Goal: Book appointment/travel/reservation

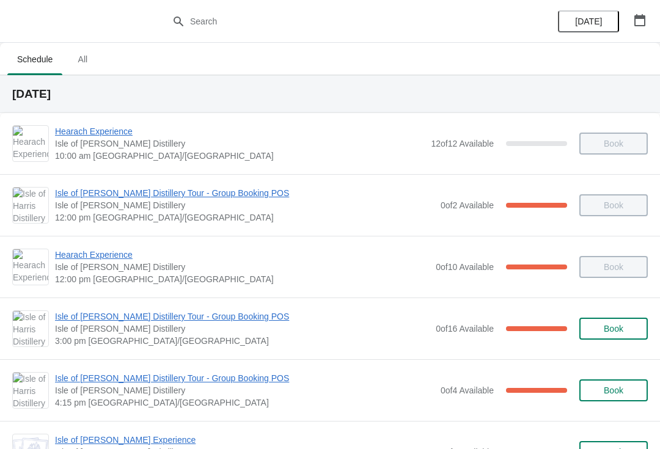
click at [649, 13] on button "button" at bounding box center [640, 20] width 22 height 22
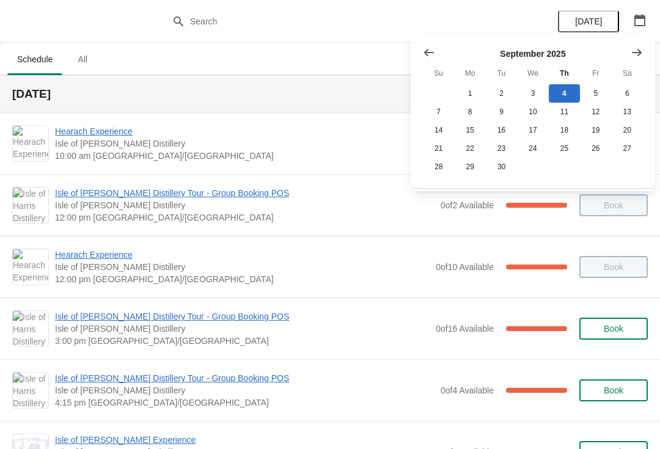
click at [636, 56] on icon "Show next month, October 2025" at bounding box center [637, 52] width 12 height 12
click at [229, 90] on h2 "[DATE]" at bounding box center [330, 94] width 636 height 12
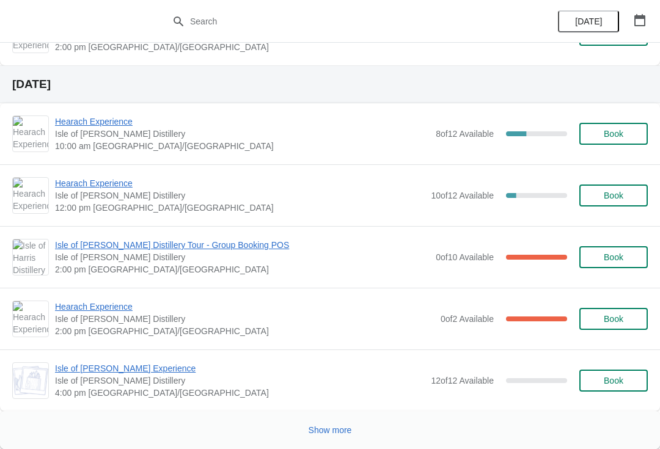
scroll to position [1778, 0]
click at [339, 434] on span "Show more" at bounding box center [330, 430] width 43 height 10
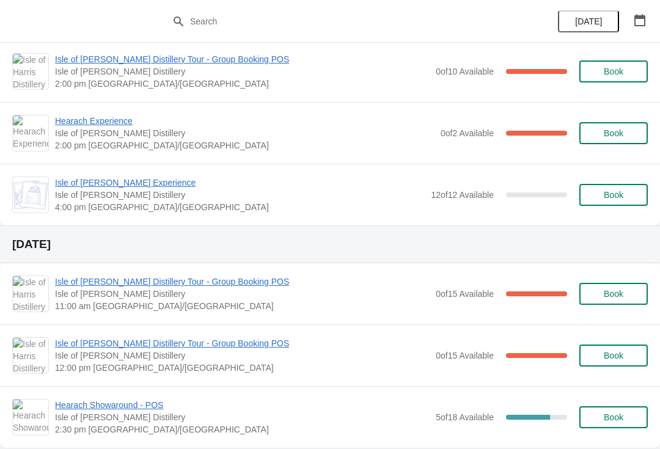
scroll to position [2004, 0]
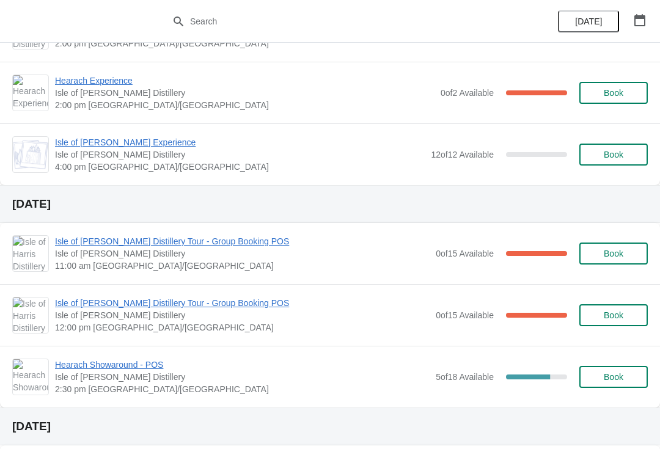
click at [231, 246] on span "Isle of [PERSON_NAME] Distillery Tour - Group Booking POS" at bounding box center [242, 241] width 375 height 12
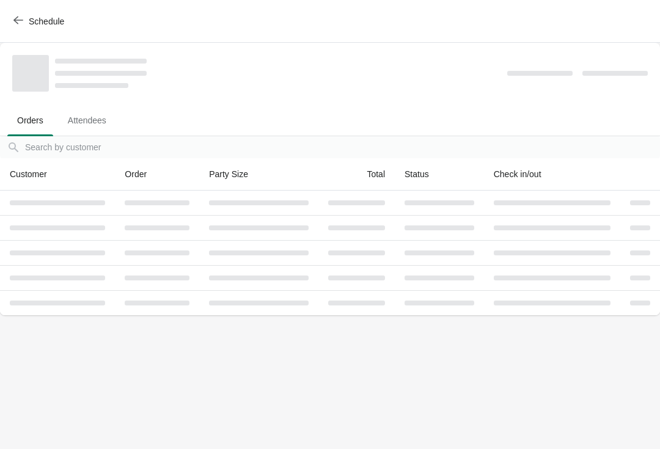
scroll to position [0, 0]
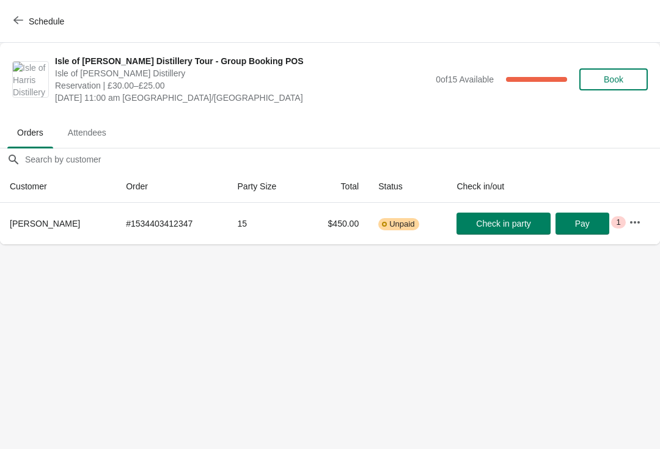
click at [17, 19] on icon "button" at bounding box center [18, 20] width 10 height 10
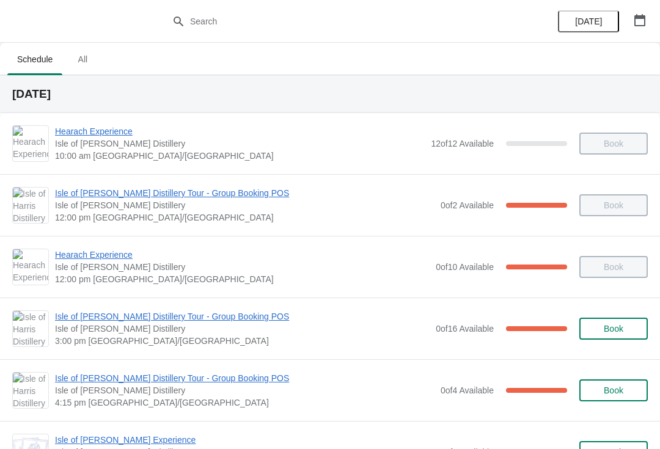
click at [254, 398] on span "4:15 pm [GEOGRAPHIC_DATA]/[GEOGRAPHIC_DATA]" at bounding box center [245, 403] width 380 height 12
click at [637, 21] on icon "button" at bounding box center [640, 20] width 12 height 12
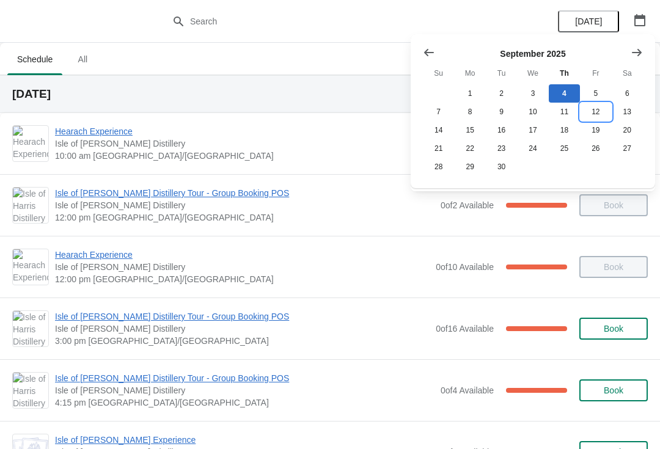
click at [593, 115] on button "12" at bounding box center [595, 112] width 31 height 18
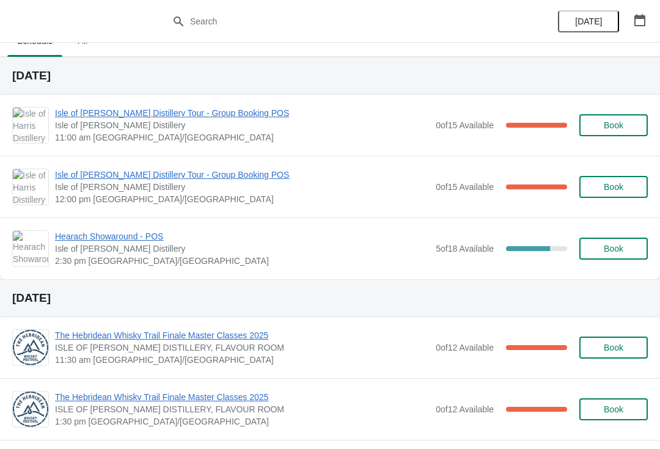
scroll to position [17, 0]
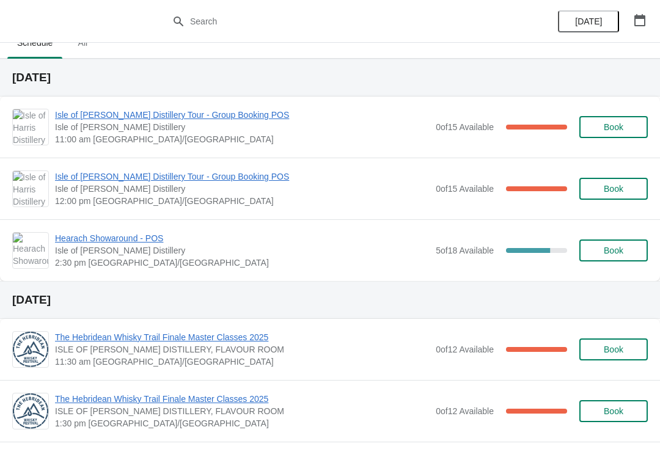
click at [233, 178] on span "Isle of [PERSON_NAME] Distillery Tour - Group Booking POS" at bounding box center [242, 177] width 375 height 12
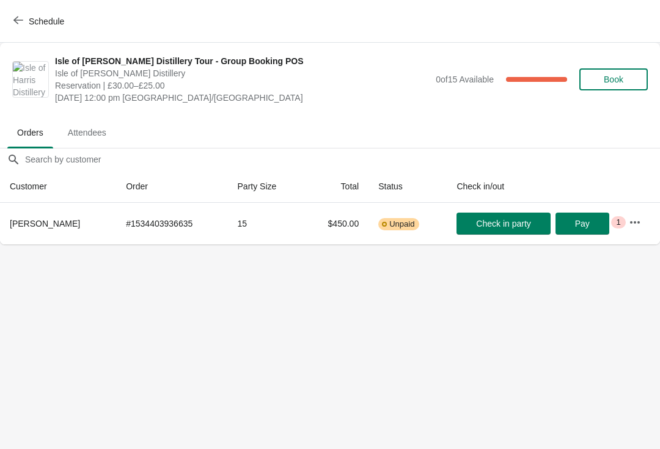
click at [13, 20] on button "Schedule" at bounding box center [40, 21] width 68 height 22
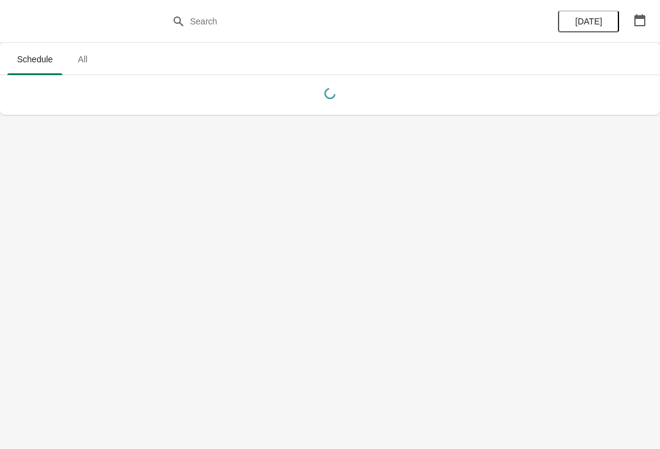
click at [629, 24] on button "button" at bounding box center [640, 20] width 22 height 22
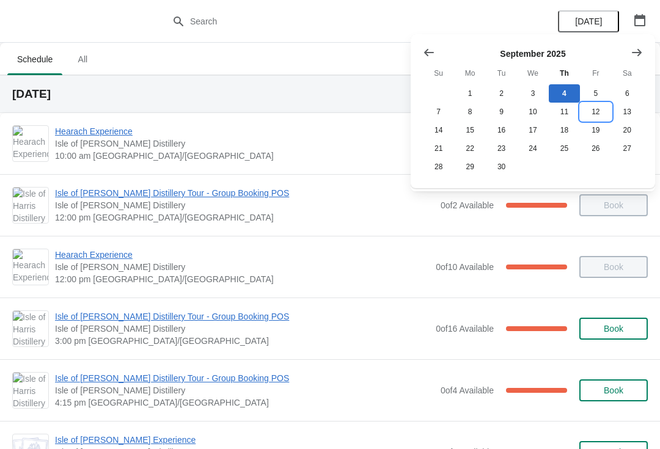
click at [602, 109] on button "12" at bounding box center [595, 112] width 31 height 18
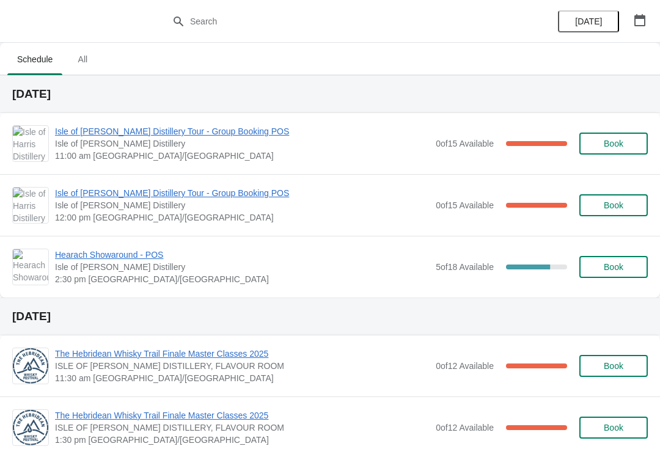
click at [133, 259] on span "Hearach Showaround - POS" at bounding box center [242, 255] width 375 height 12
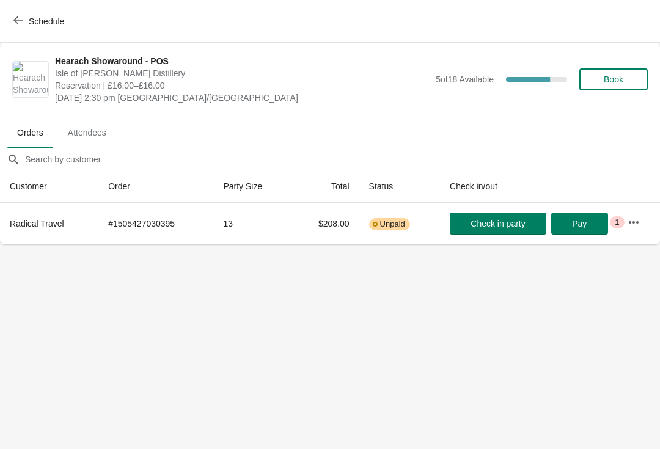
click at [7, 22] on button "Schedule" at bounding box center [40, 21] width 68 height 22
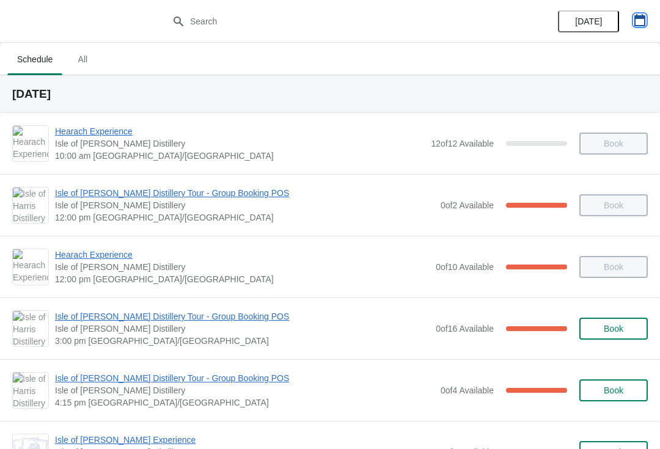
click at [637, 24] on icon "button" at bounding box center [640, 20] width 12 height 12
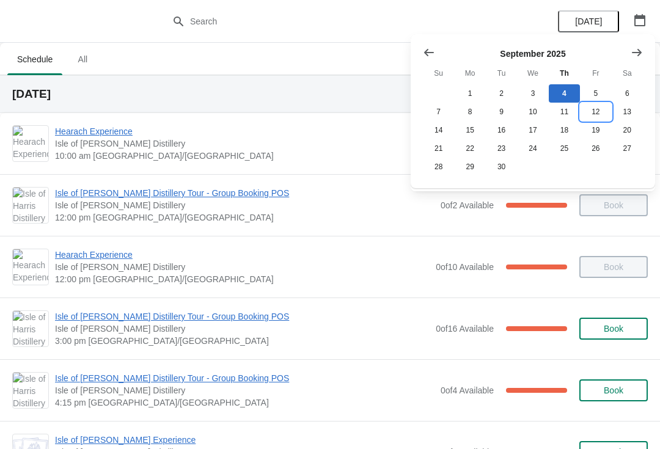
click at [596, 114] on button "12" at bounding box center [595, 112] width 31 height 18
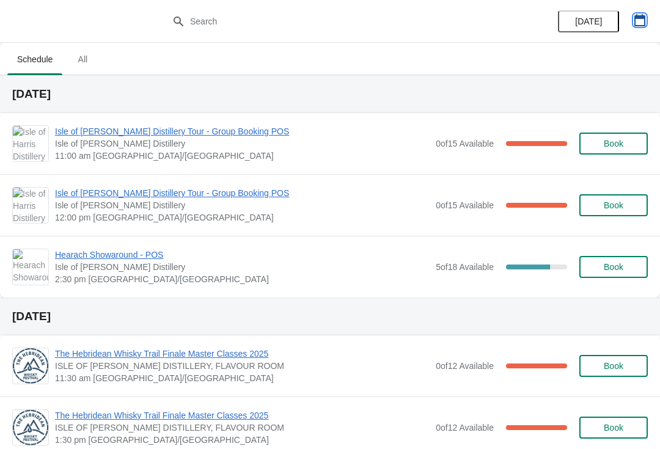
click at [642, 18] on icon "button" at bounding box center [639, 20] width 11 height 12
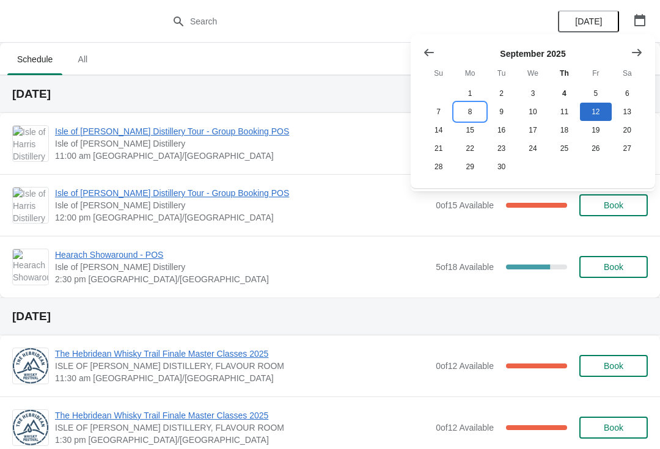
click at [472, 113] on button "8" at bounding box center [469, 112] width 31 height 18
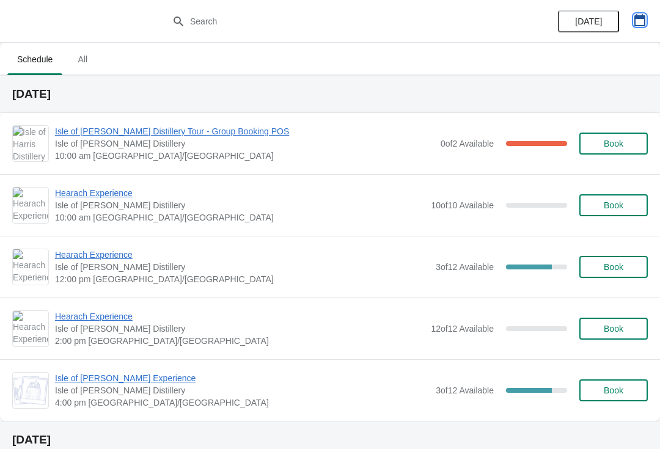
click at [633, 28] on button "button" at bounding box center [640, 20] width 22 height 22
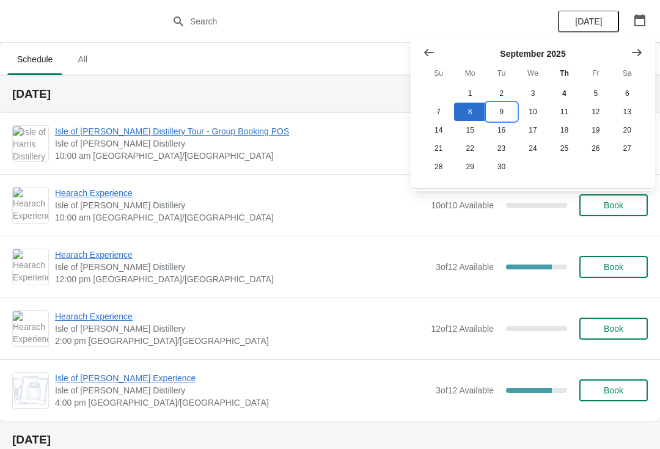
click at [504, 110] on button "9" at bounding box center [501, 112] width 31 height 18
